Goal: Check status: Check status

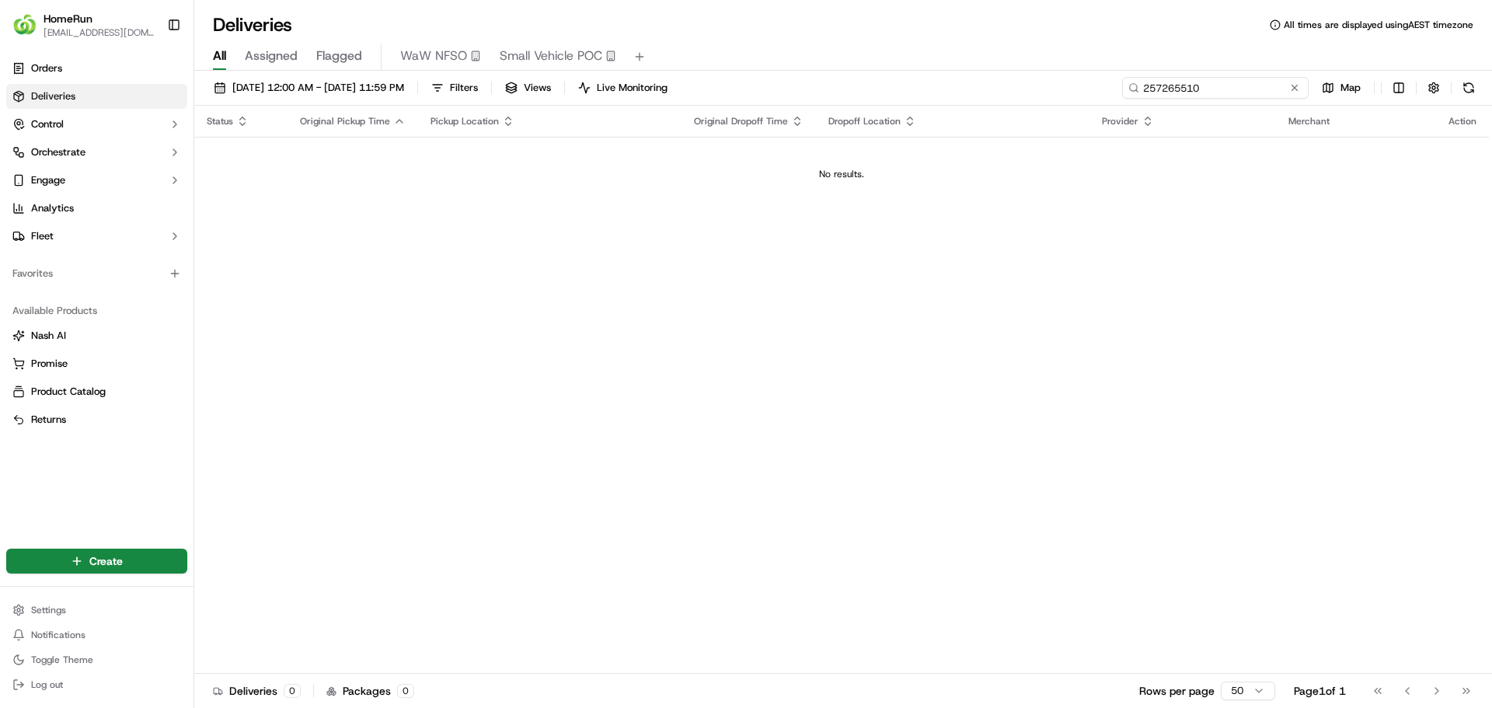
click at [1247, 78] on input "257265510" at bounding box center [1215, 88] width 187 height 22
paste input "69660679"
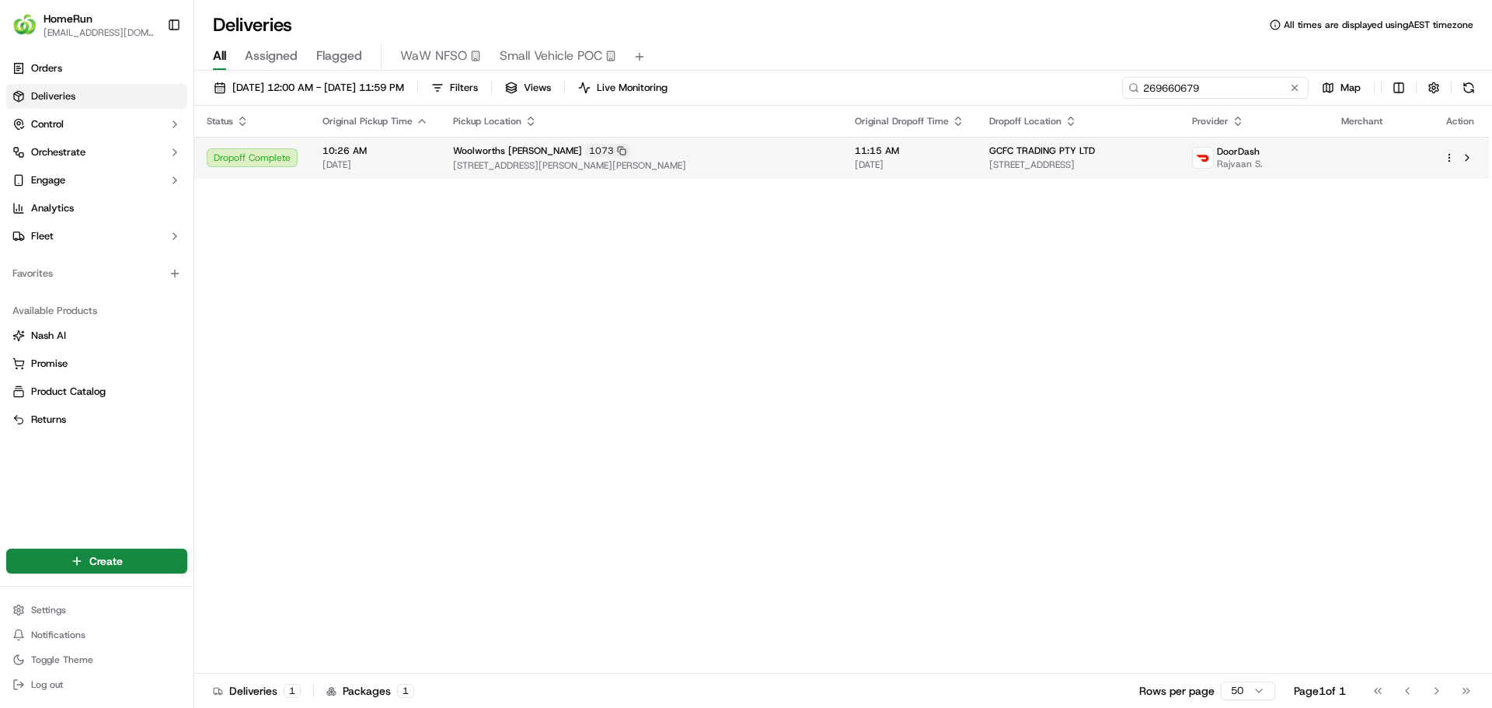
type input "269660679"
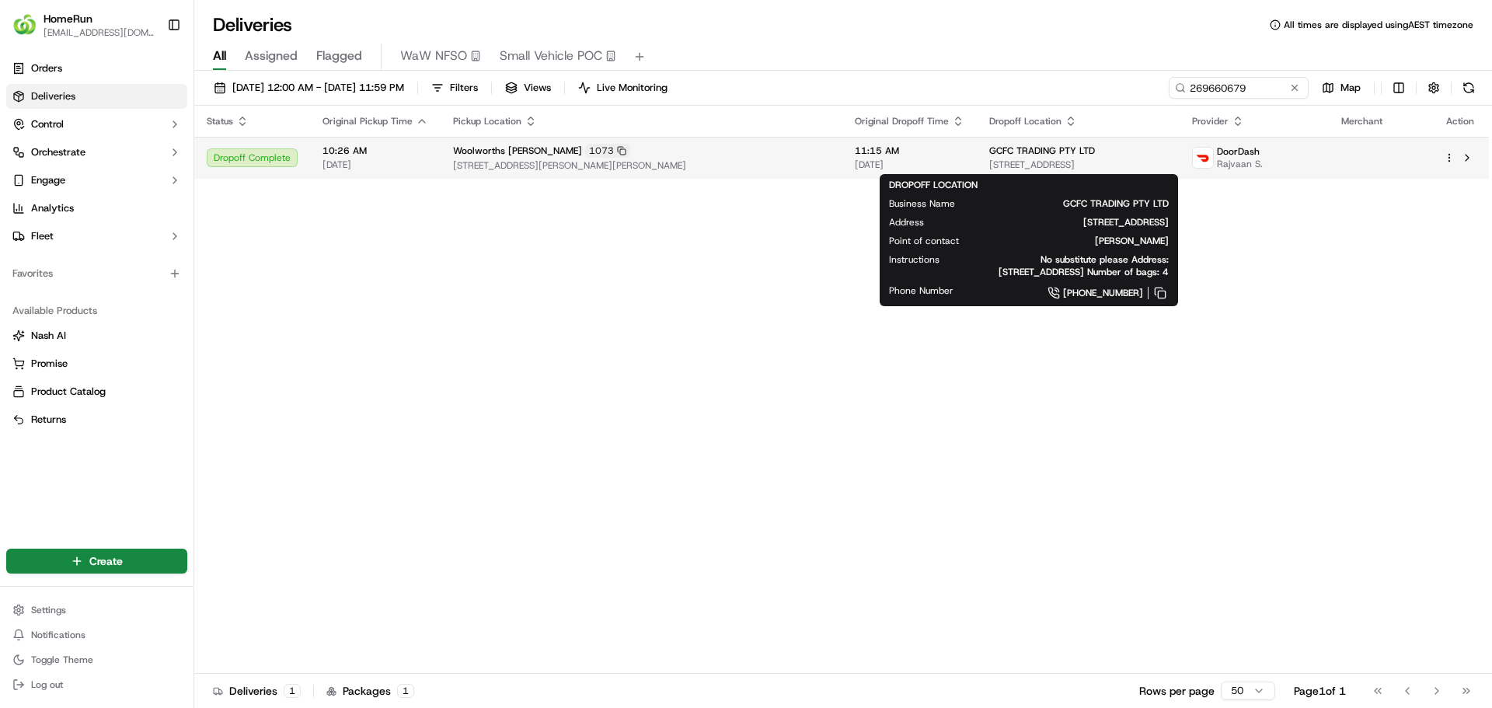
click at [989, 164] on span "[STREET_ADDRESS]" at bounding box center [1078, 165] width 178 height 12
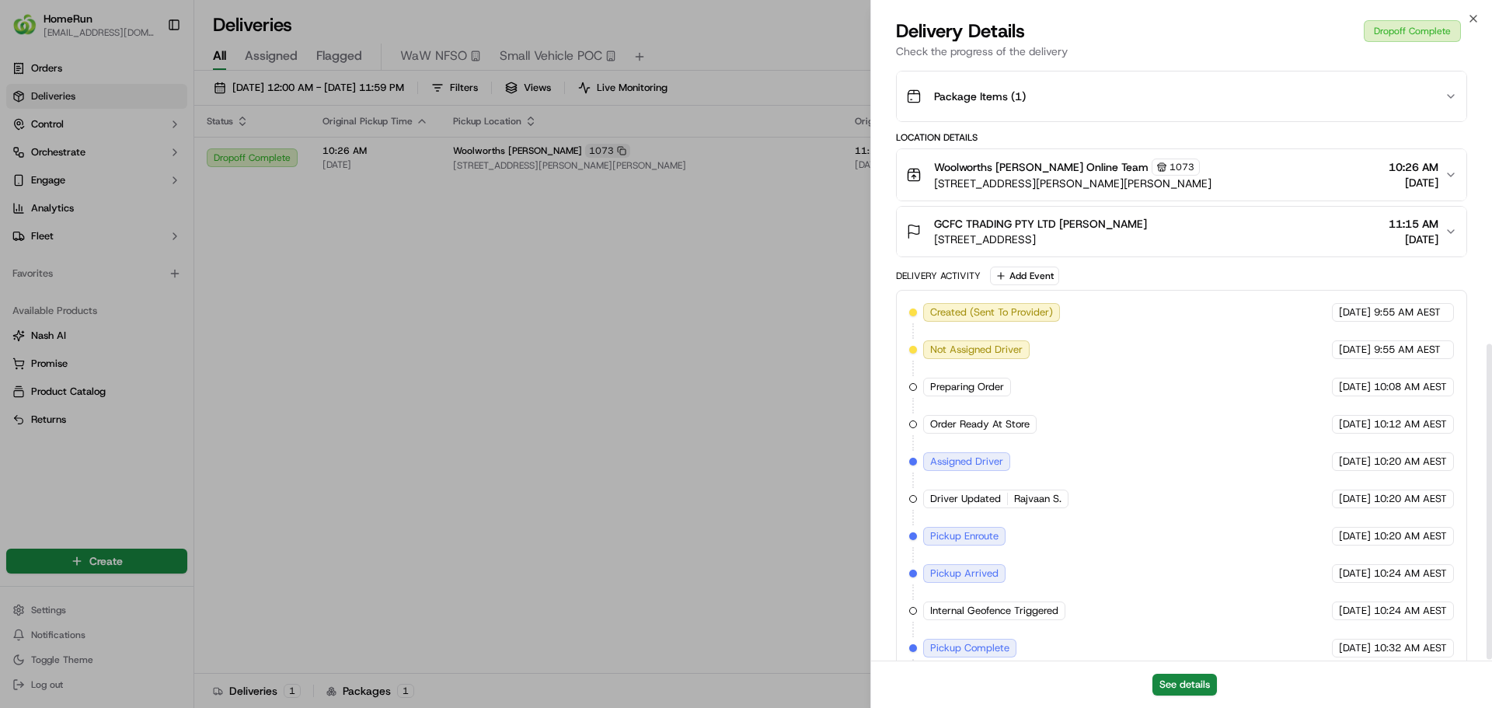
scroll to position [527, 0]
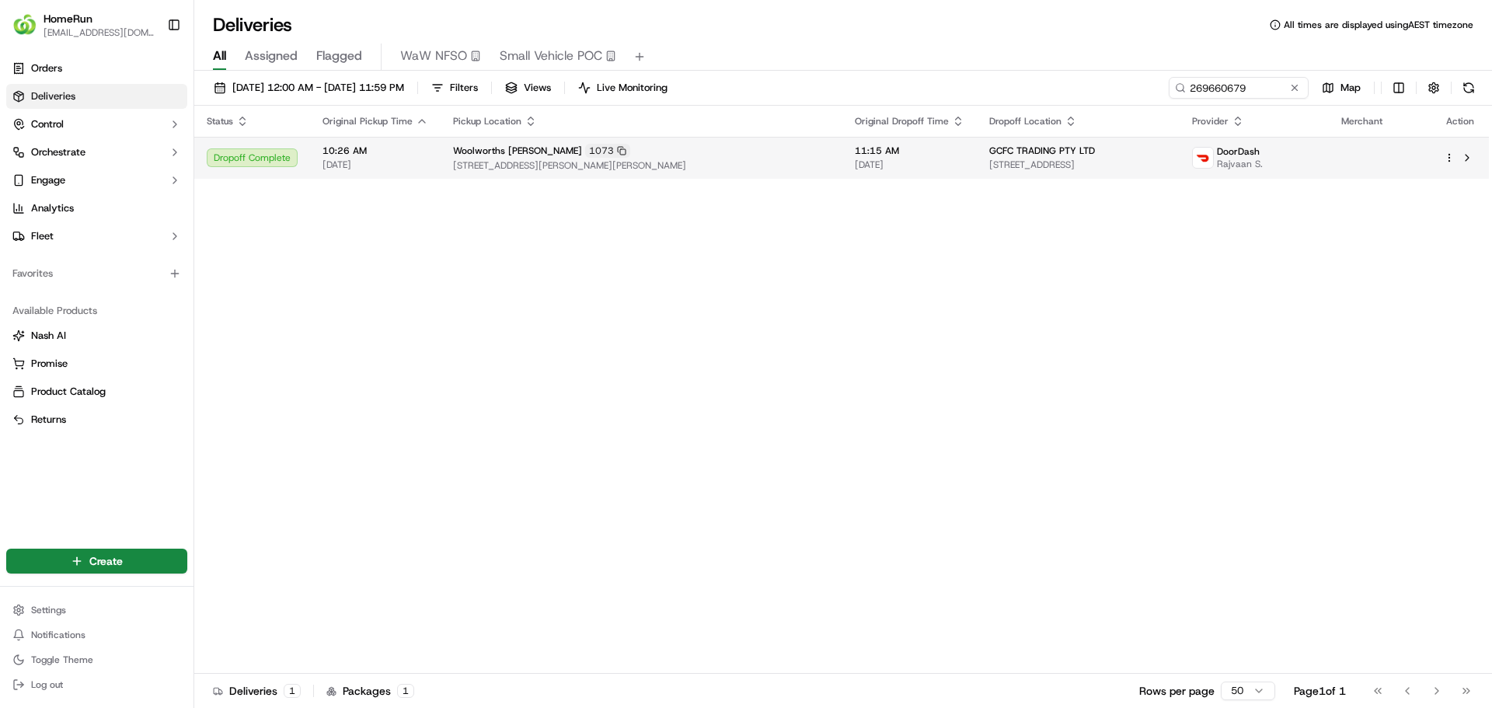
click at [638, 161] on span "[STREET_ADDRESS][PERSON_NAME][PERSON_NAME]" at bounding box center [641, 165] width 377 height 12
